Goal: Check status: Check status

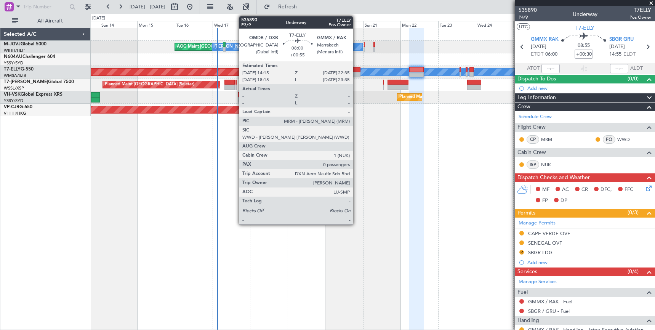
click at [357, 74] on div at bounding box center [353, 74] width 13 height 5
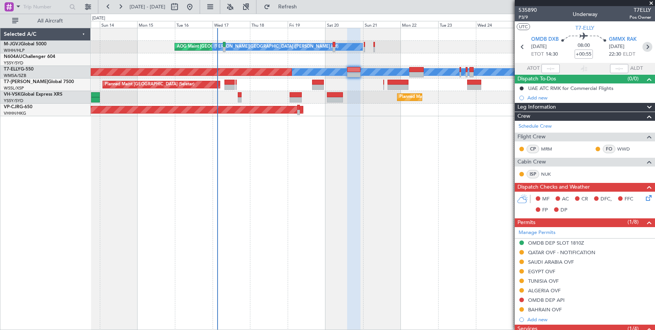
click at [644, 48] on icon at bounding box center [648, 47] width 10 height 10
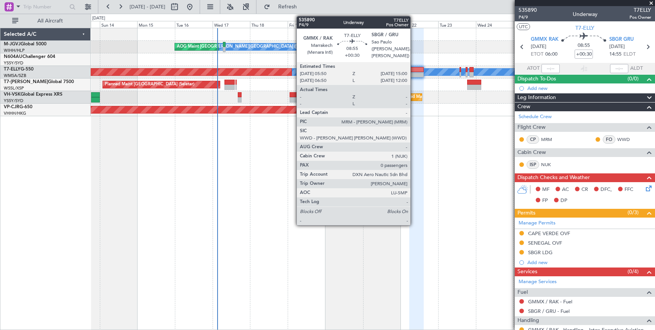
click at [414, 72] on div at bounding box center [417, 74] width 14 height 5
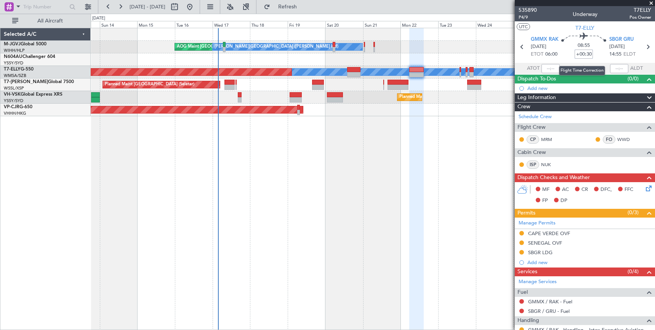
click at [581, 53] on input "+00:30" at bounding box center [584, 54] width 18 height 9
click at [584, 54] on input "+00:30" at bounding box center [584, 54] width 18 height 9
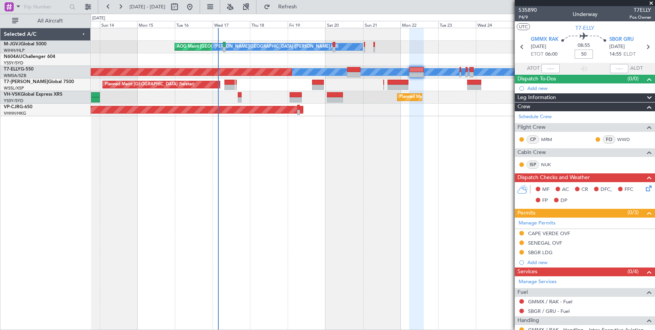
type input "+00:50"
